Goal: Task Accomplishment & Management: Complete application form

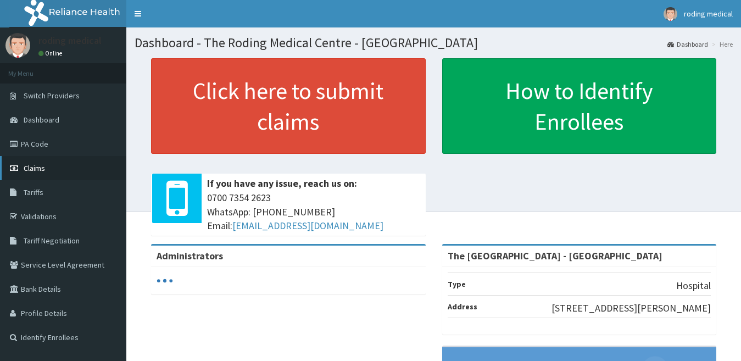
click at [38, 170] on span "Claims" at bounding box center [34, 168] width 21 height 10
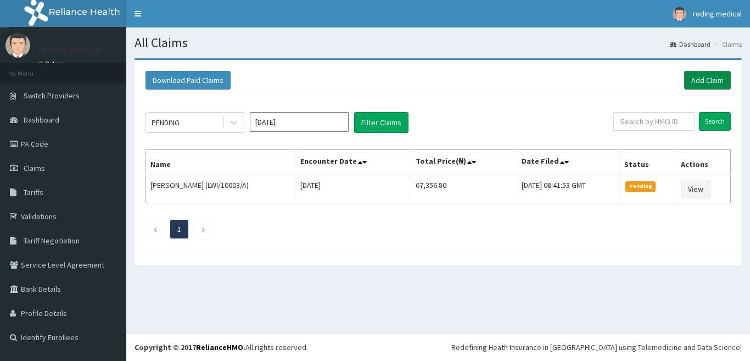
click at [701, 82] on link "Add Claim" at bounding box center [707, 80] width 47 height 19
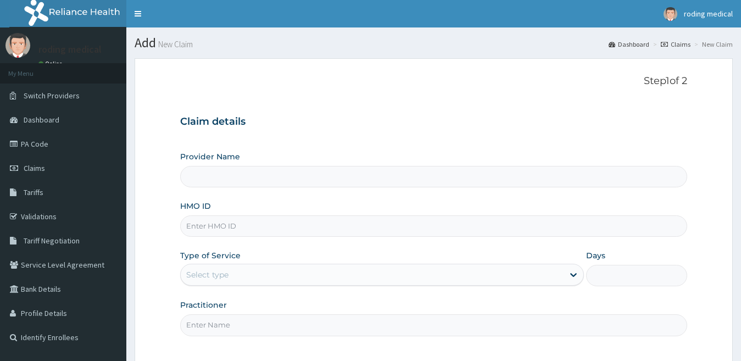
type input "The [GEOGRAPHIC_DATA] - [GEOGRAPHIC_DATA]"
click at [252, 228] on input "HMO ID" at bounding box center [434, 225] width 508 height 21
type input "KSB/10940/A"
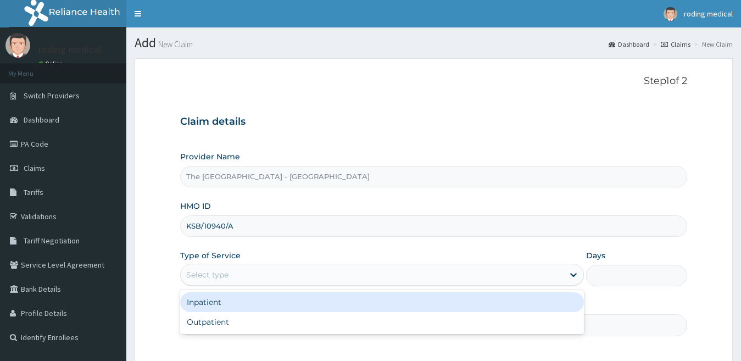
click at [258, 276] on div "Select type" at bounding box center [372, 275] width 383 height 18
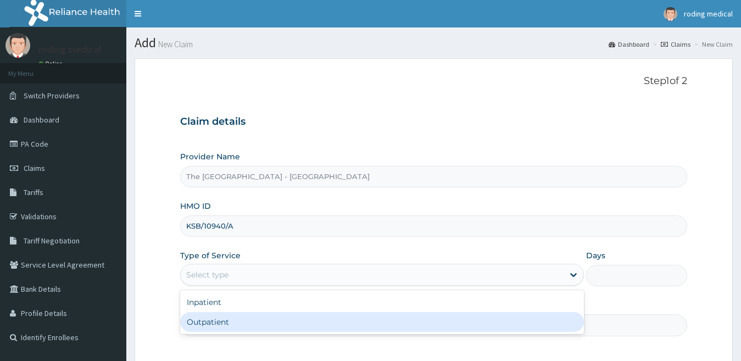
click at [215, 322] on div "Outpatient" at bounding box center [382, 322] width 404 height 20
type input "1"
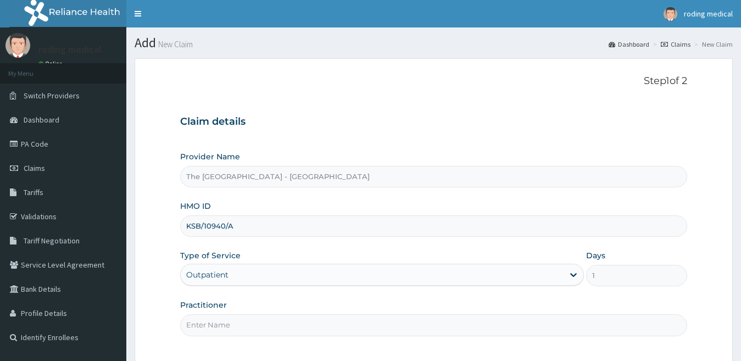
click at [233, 327] on input "Practitioner" at bounding box center [434, 324] width 508 height 21
type input "d"
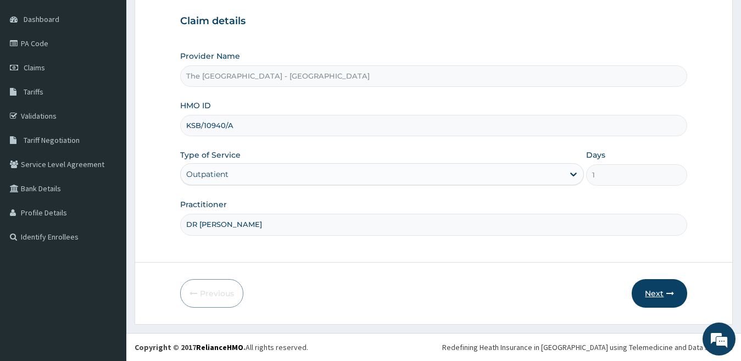
type input "DR [PERSON_NAME]"
click at [658, 294] on button "Next" at bounding box center [659, 293] width 55 height 29
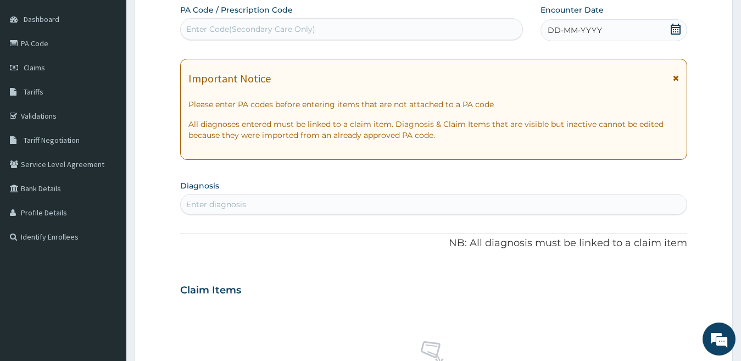
scroll to position [0, 0]
click at [572, 28] on span "DD-MM-YYYY" at bounding box center [575, 30] width 54 height 11
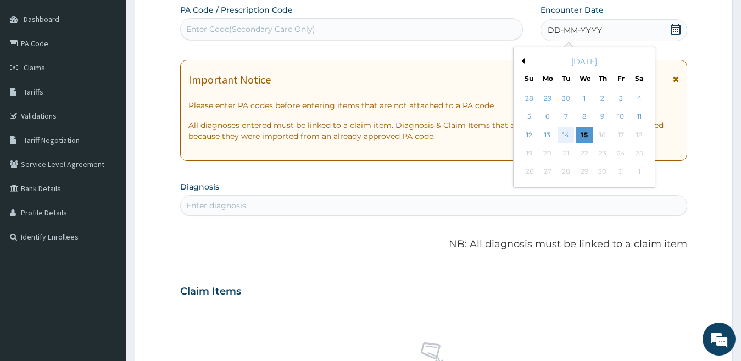
click at [565, 135] on div "14" at bounding box center [566, 135] width 16 height 16
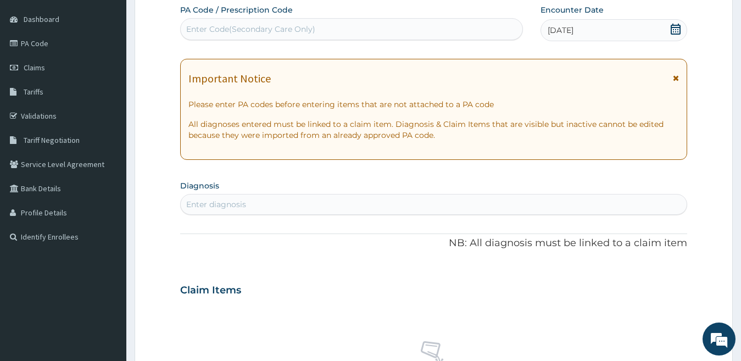
click at [319, 204] on div "Enter diagnosis" at bounding box center [434, 205] width 506 height 18
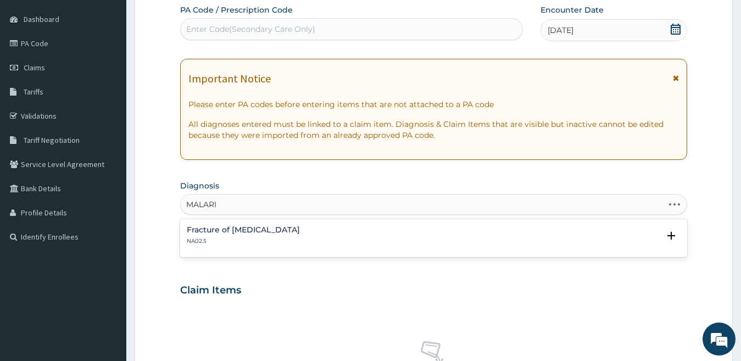
type input "[MEDICAL_DATA]"
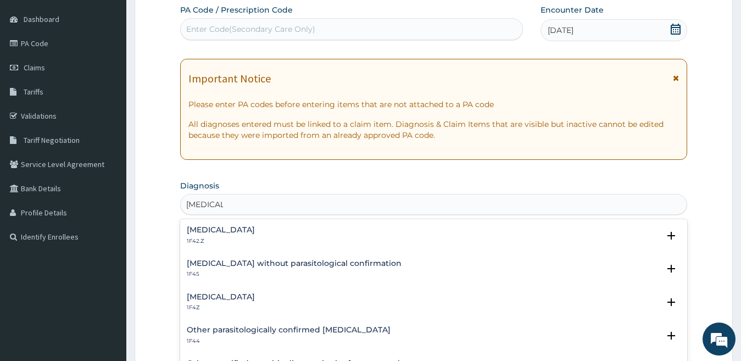
click at [231, 299] on h4 "[MEDICAL_DATA]" at bounding box center [221, 297] width 68 height 8
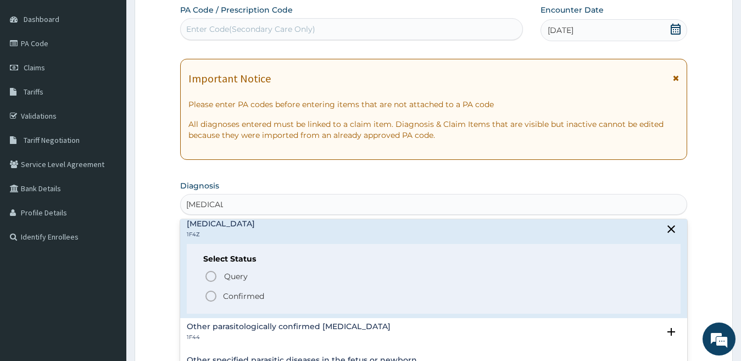
scroll to position [55, 0]
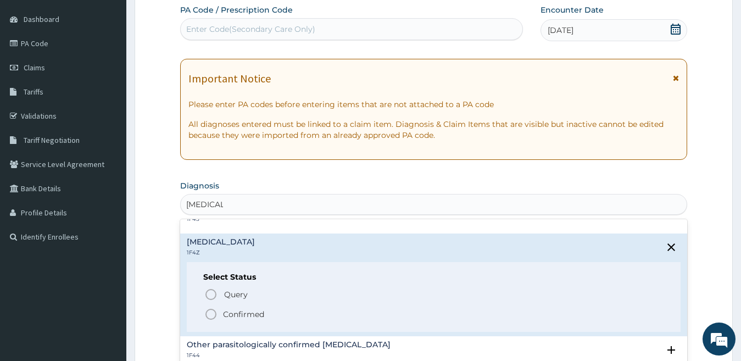
click at [210, 316] on icon "status option filled" at bounding box center [210, 314] width 13 height 13
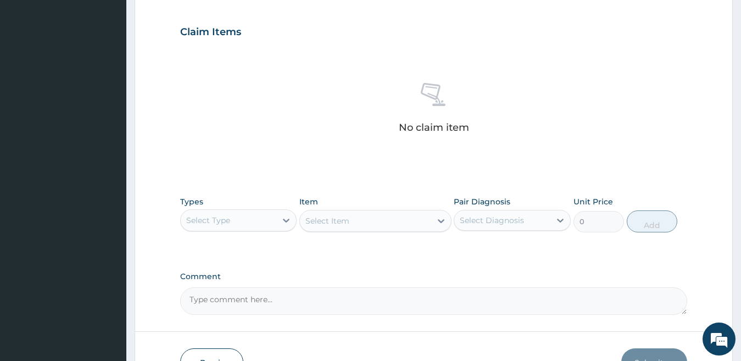
scroll to position [375, 0]
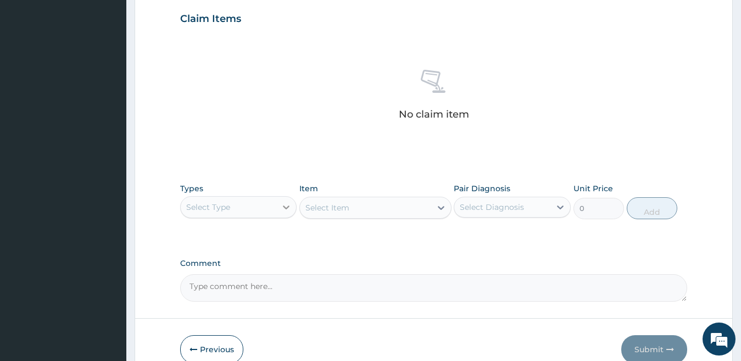
click at [287, 208] on icon at bounding box center [286, 207] width 7 height 4
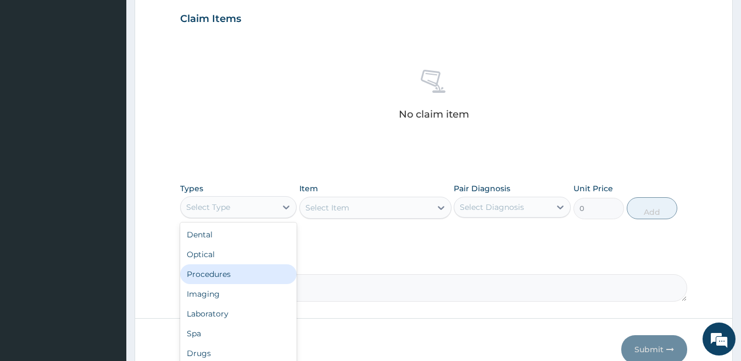
click at [230, 279] on div "Procedures" at bounding box center [238, 274] width 117 height 20
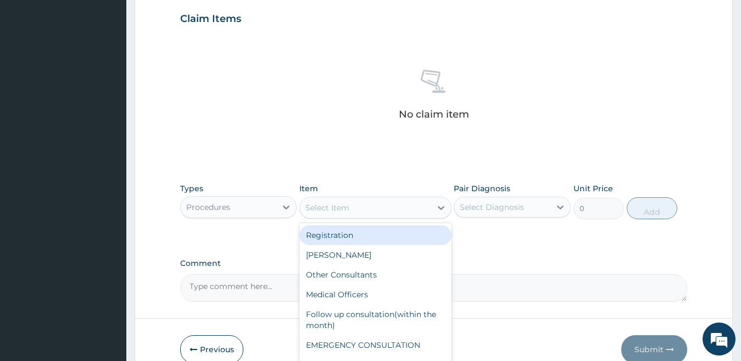
click at [441, 208] on icon at bounding box center [441, 207] width 11 height 11
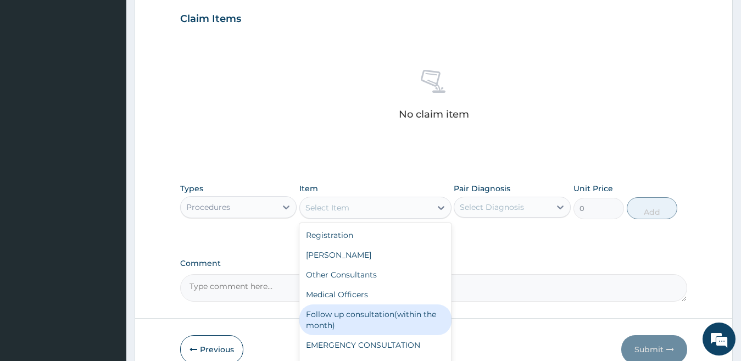
click at [343, 316] on div "Follow up consultation(within the month)" at bounding box center [375, 319] width 152 height 31
type input "2500"
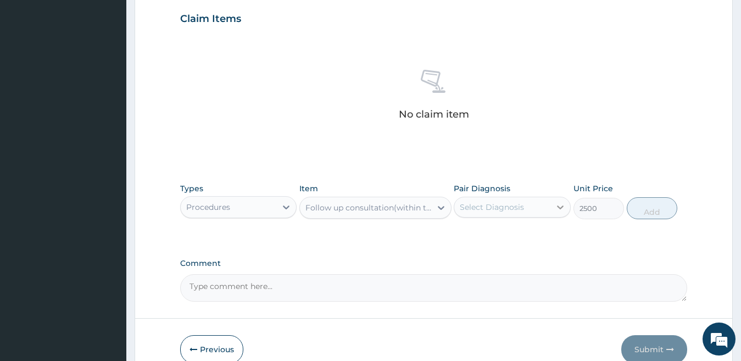
click at [561, 207] on icon at bounding box center [560, 207] width 7 height 4
click at [555, 235] on div "[MEDICAL_DATA]" at bounding box center [512, 235] width 117 height 23
checkbox input "true"
click at [642, 213] on button "Add" at bounding box center [652, 208] width 51 height 22
type input "0"
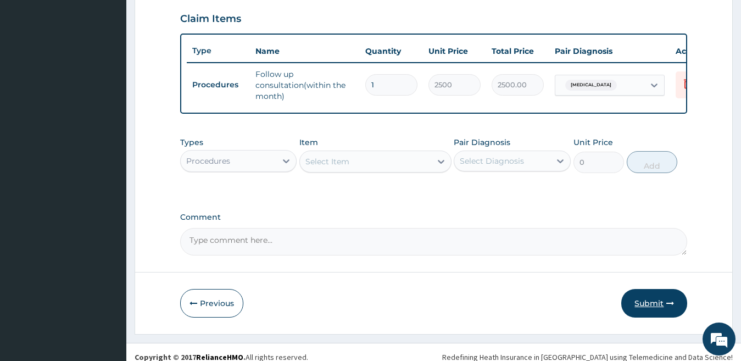
click at [637, 314] on button "Submit" at bounding box center [654, 303] width 66 height 29
